Goal: Information Seeking & Learning: Learn about a topic

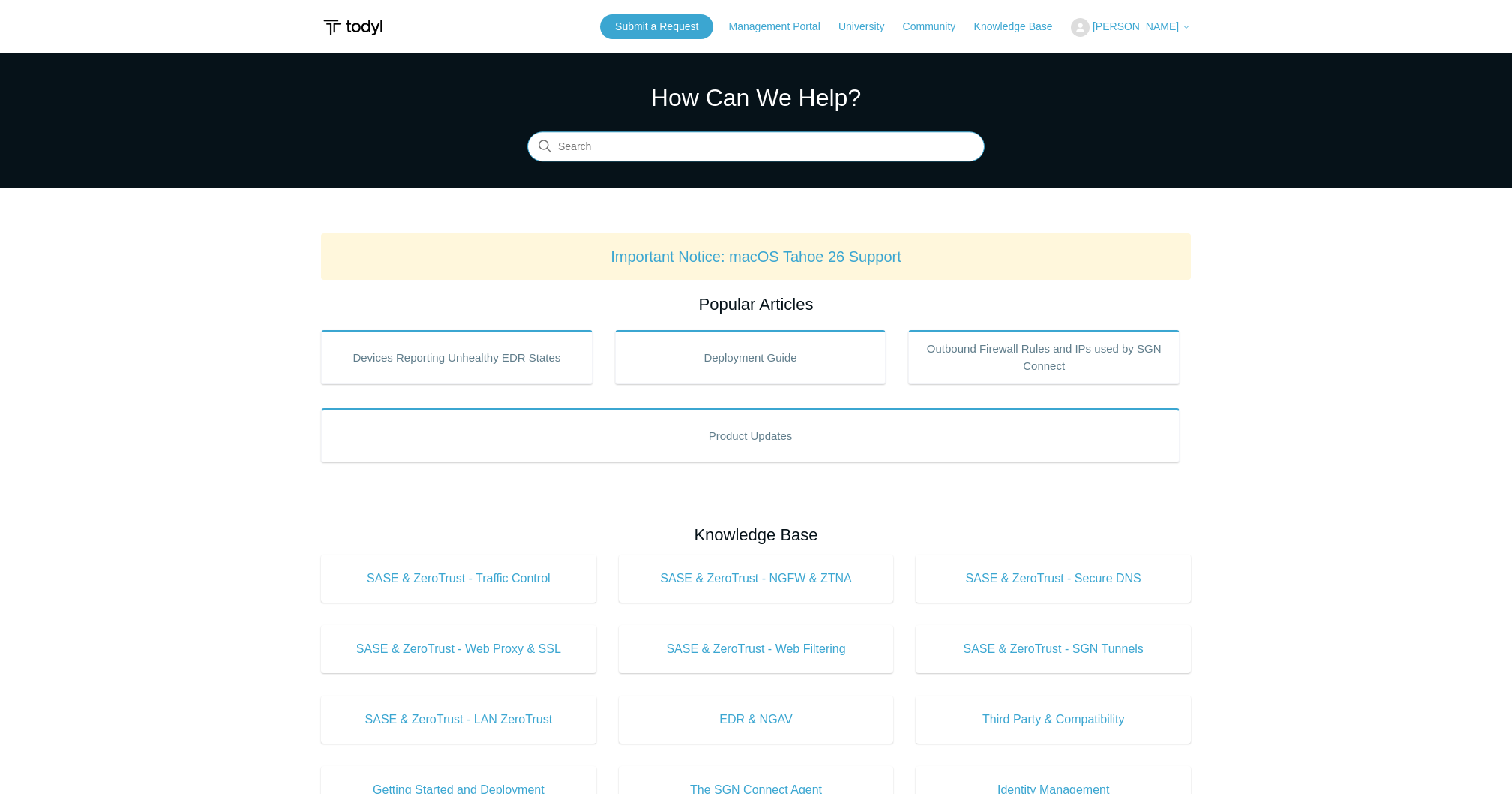
click at [660, 148] on input "Search" at bounding box center [756, 147] width 458 height 30
type input "siem"
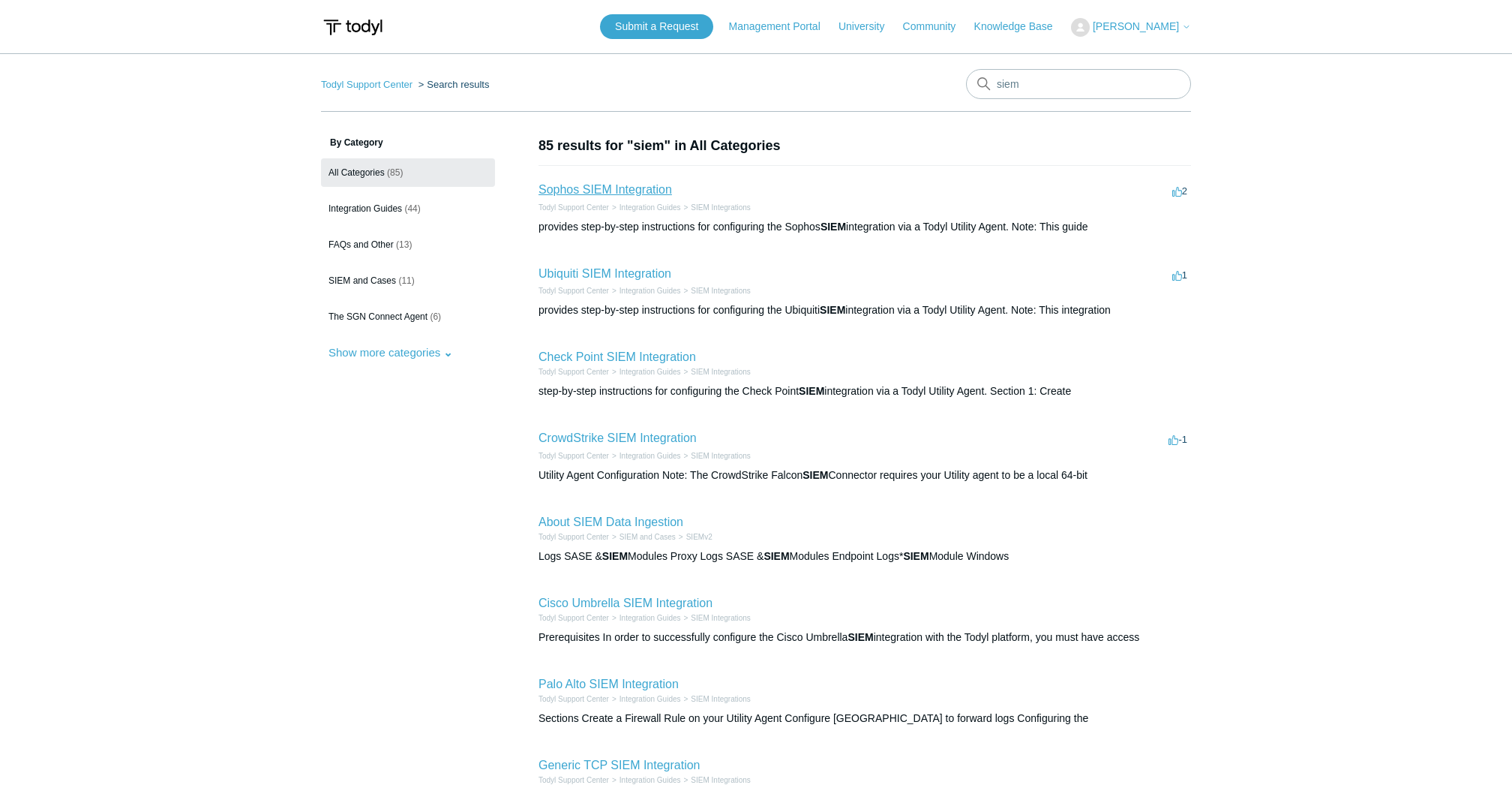
click at [625, 186] on link "Sophos SIEM Integration" at bounding box center [605, 189] width 134 height 12
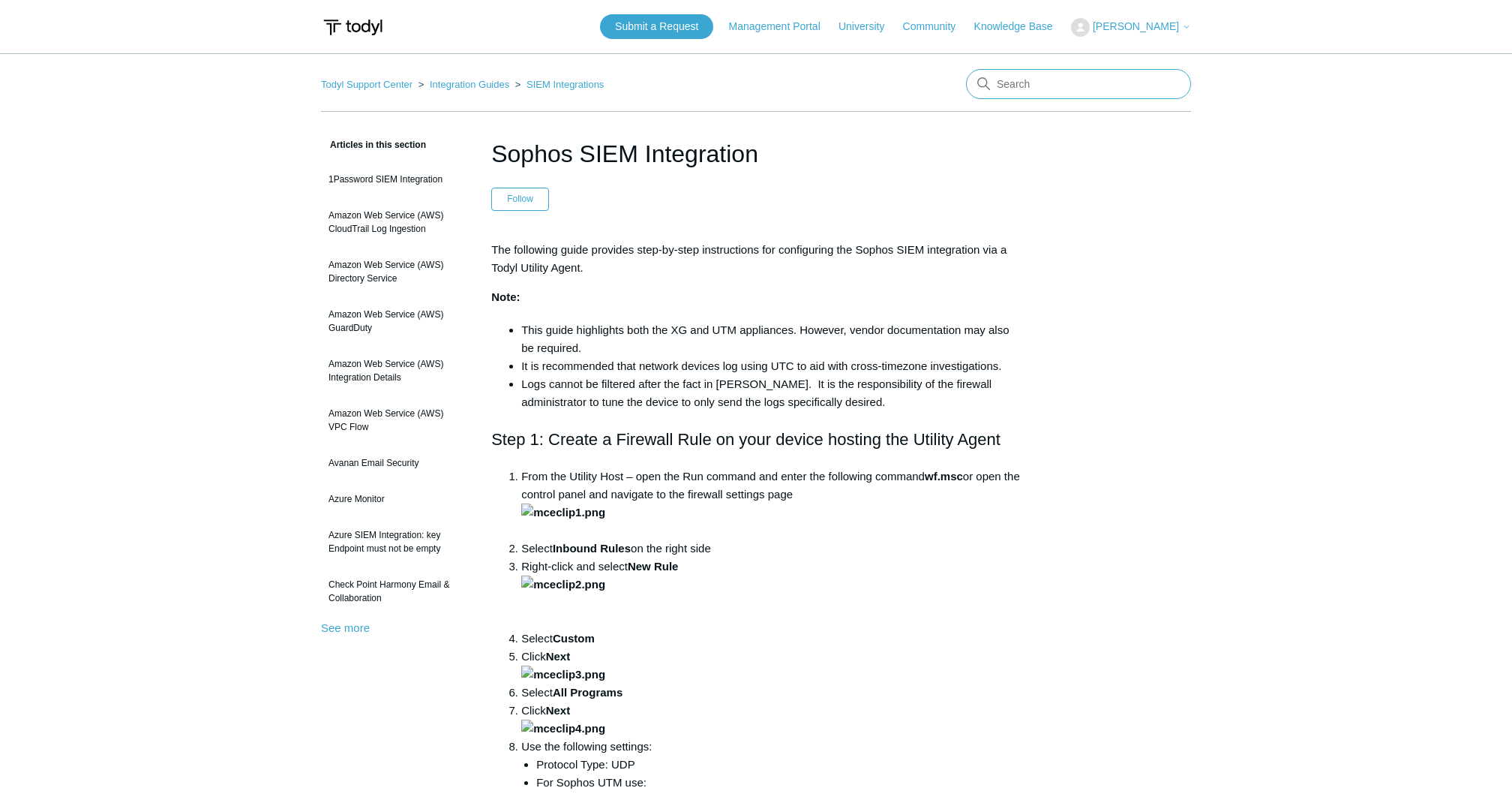
click at [1072, 83] on input "Search" at bounding box center [1078, 84] width 225 height 30
paste input "SOAR"
type input "SOAR"
